Goal: Entertainment & Leisure: Consume media (video, audio)

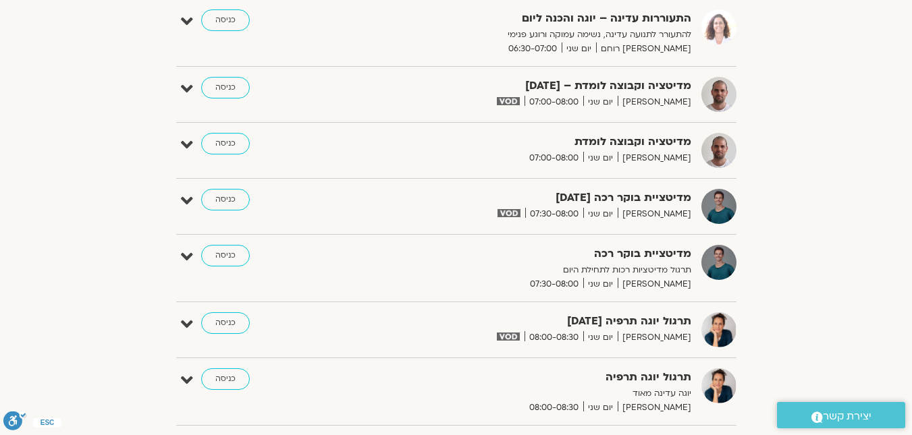
scroll to position [270, 0]
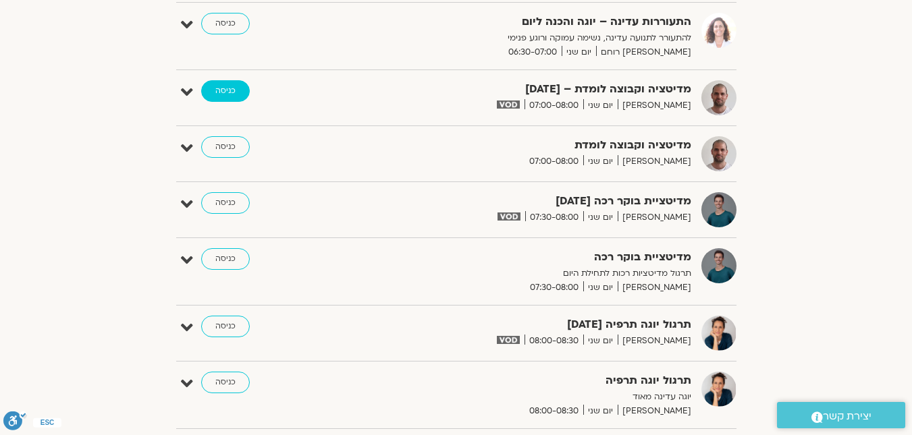
click at [236, 92] on link "כניסה" at bounding box center [225, 91] width 49 height 22
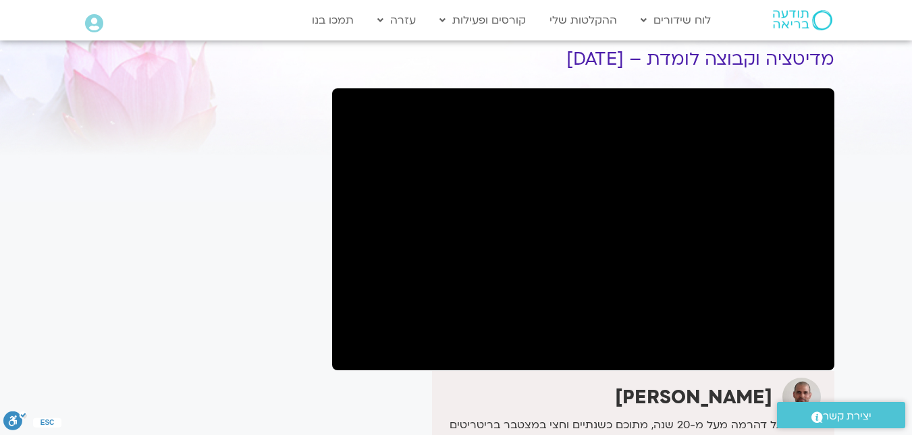
scroll to position [135, 0]
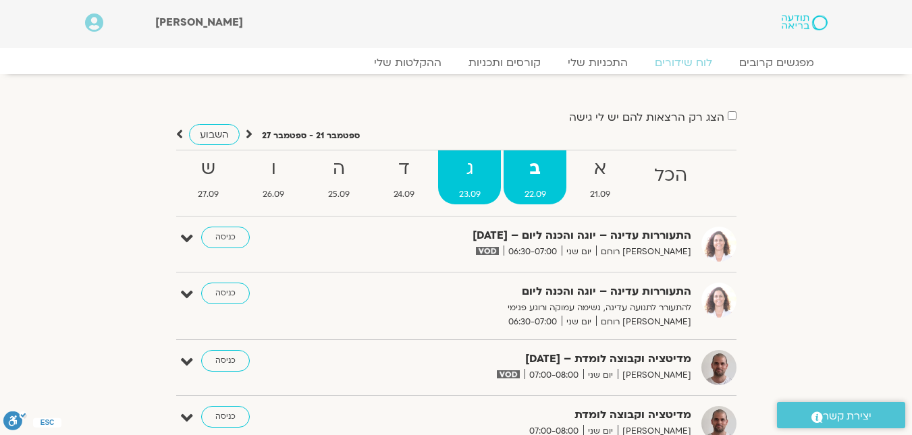
click at [468, 184] on strong "ג" at bounding box center [469, 169] width 63 height 30
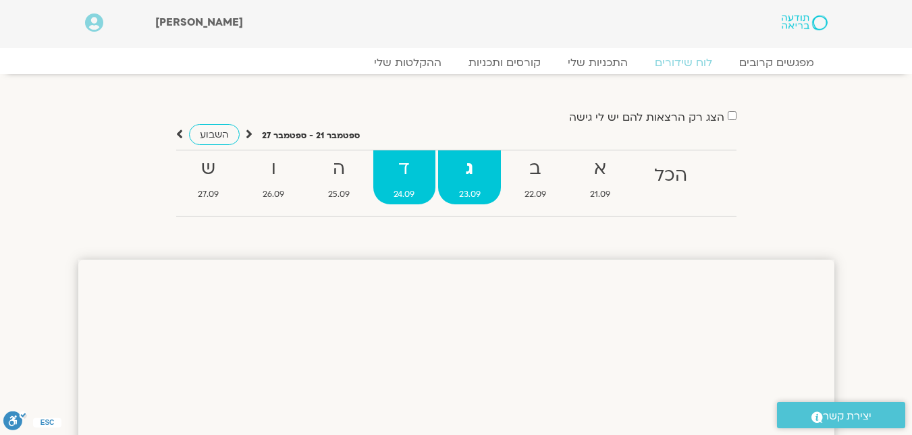
click at [400, 178] on strong "ד" at bounding box center [404, 169] width 62 height 30
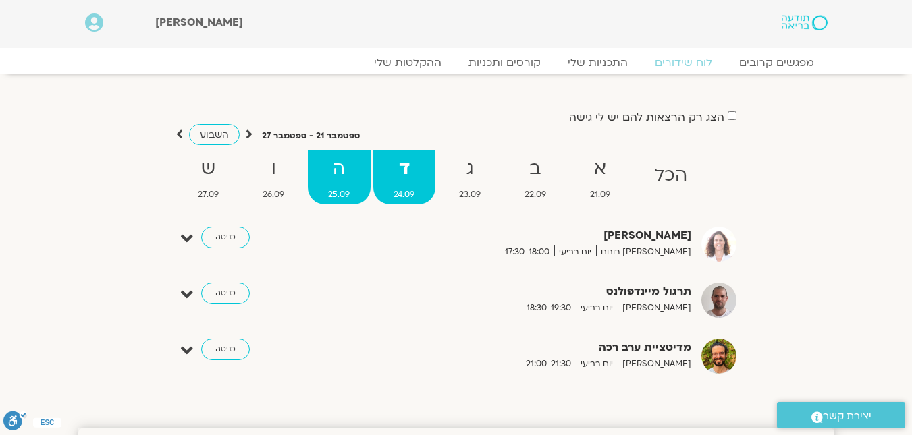
click at [325, 179] on strong "ה" at bounding box center [339, 169] width 63 height 30
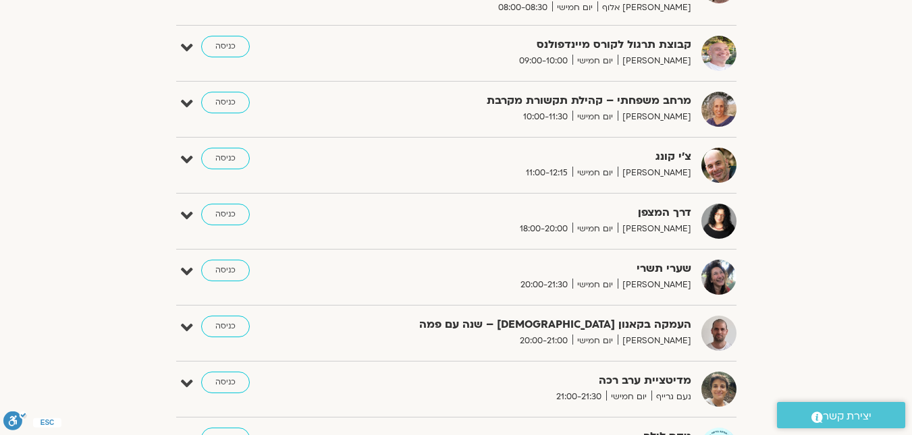
scroll to position [202, 0]
